Goal: Navigation & Orientation: Find specific page/section

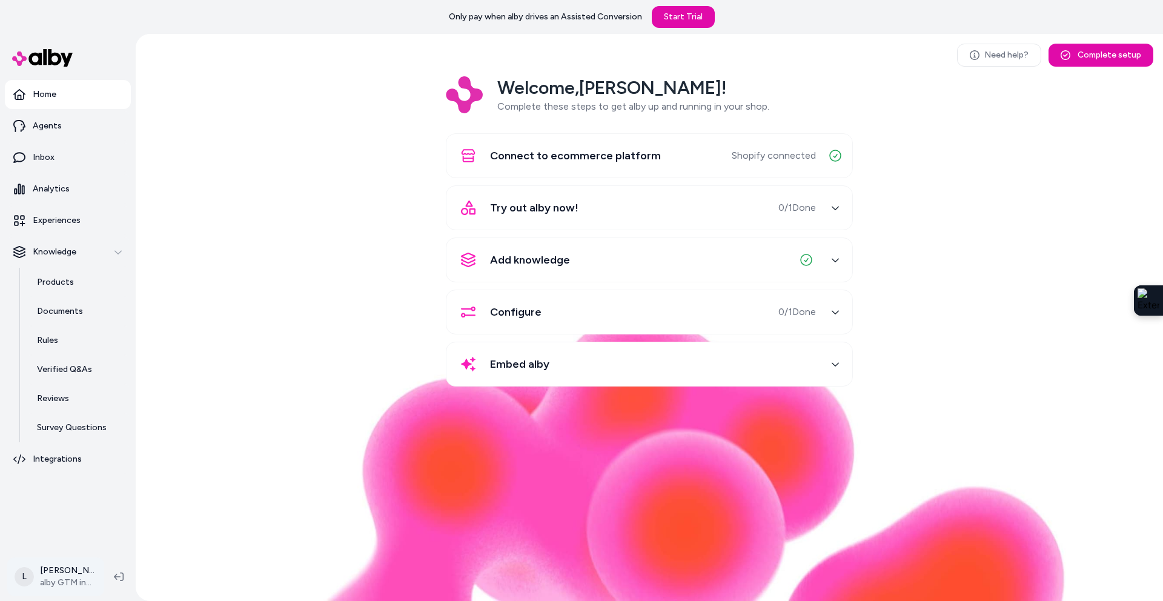
click at [75, 577] on html "Only pay when alby drives an Assisted Conversion Start Trial Home Agents Inbox …" at bounding box center [581, 300] width 1163 height 601
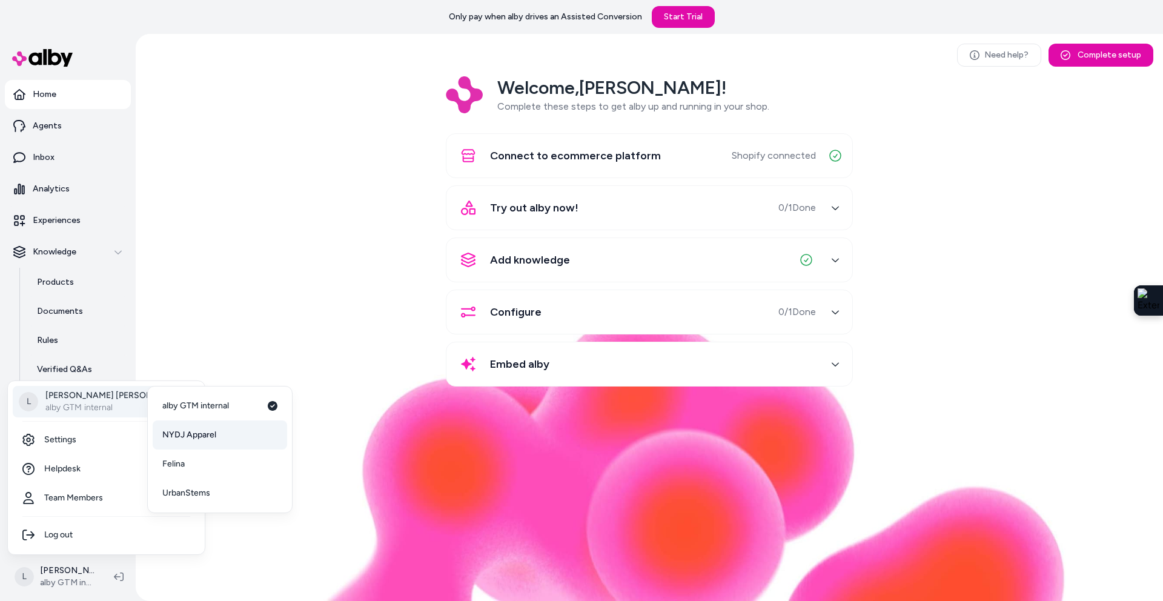
click at [178, 430] on span "NYDJ Apparel" at bounding box center [189, 435] width 54 height 12
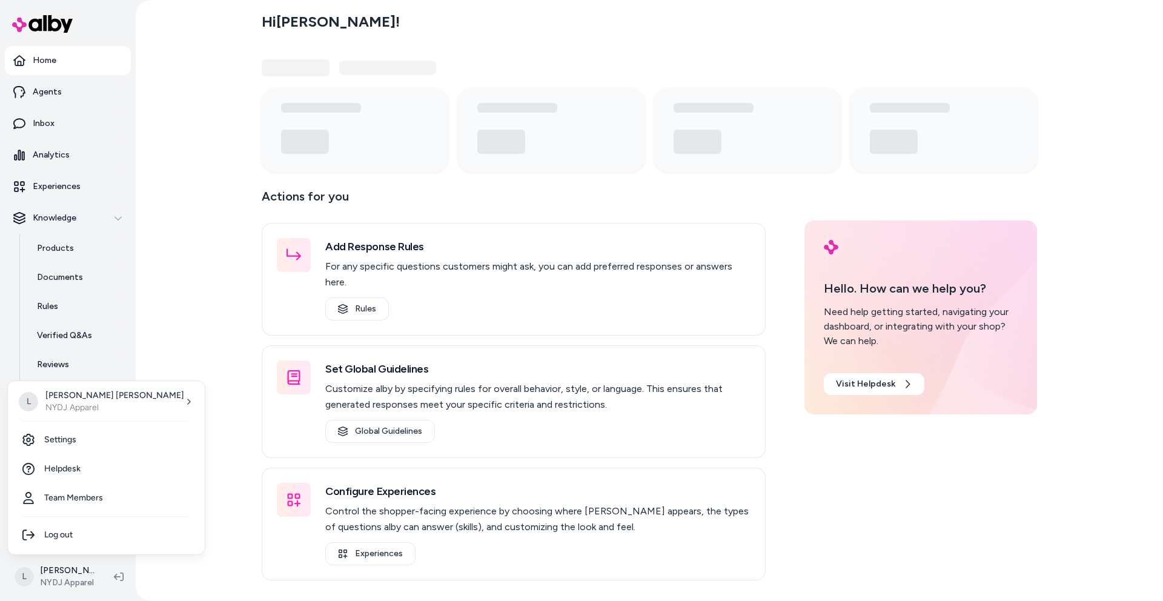
click at [69, 570] on html "Home Agents Inbox Analytics Experiences Knowledge Products Documents Rules Veri…" at bounding box center [581, 300] width 1163 height 601
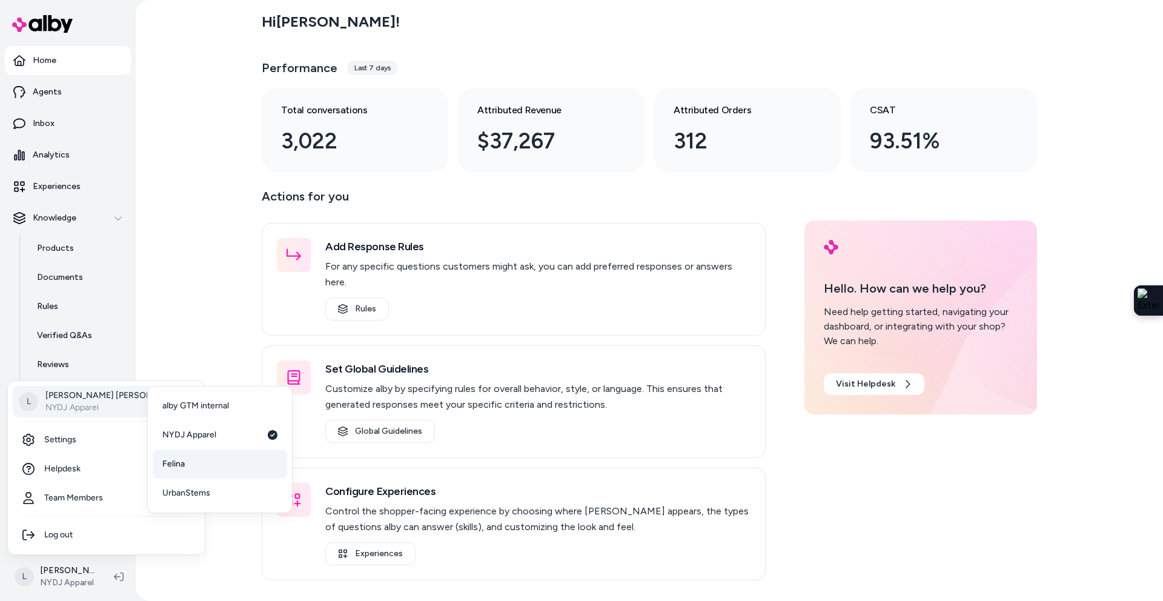
click at [171, 465] on span "Felina" at bounding box center [173, 464] width 22 height 12
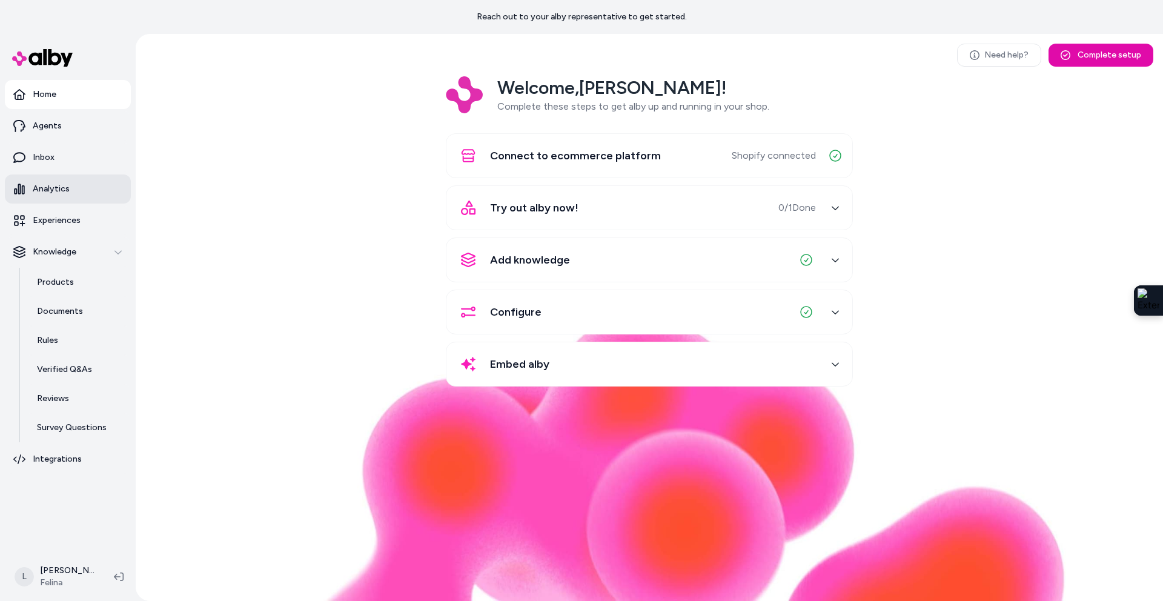
click at [53, 185] on p "Analytics" at bounding box center [51, 189] width 37 height 12
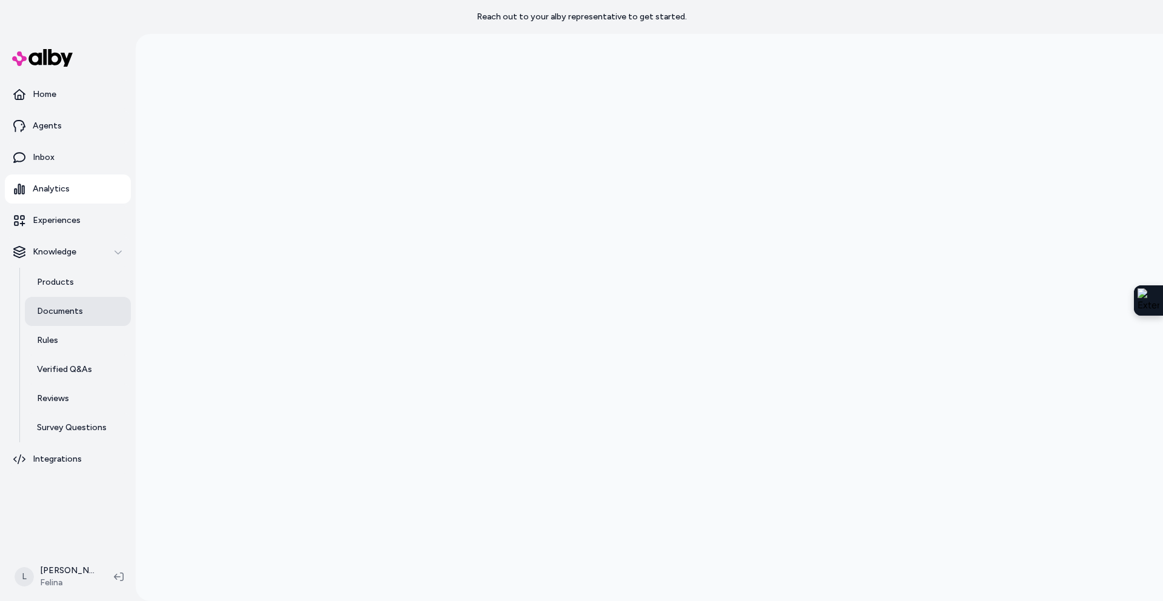
click at [64, 314] on p "Documents" at bounding box center [60, 311] width 46 height 12
